Goal: Task Accomplishment & Management: Use online tool/utility

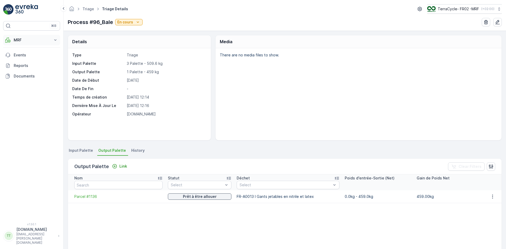
scroll to position [22, 0]
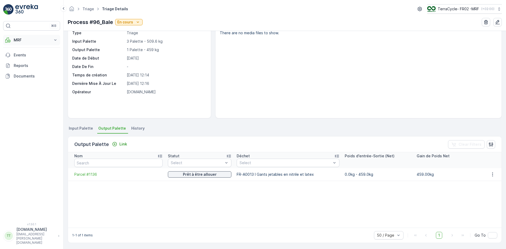
click at [26, 42] on p "MRF" at bounding box center [32, 39] width 36 height 5
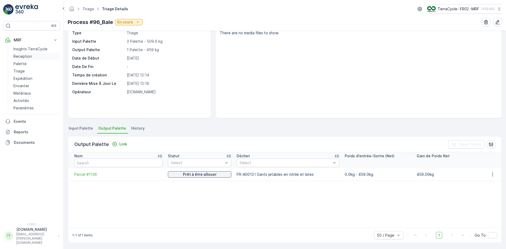
click at [21, 55] on p "Reception" at bounding box center [22, 56] width 18 height 5
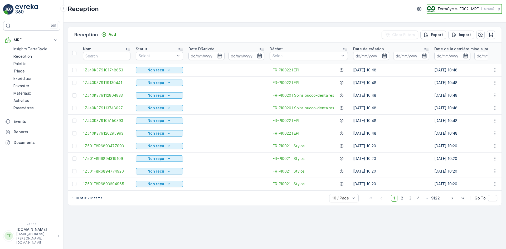
click at [464, 12] on div "TerraCycle- FR02 -MRF ( +02:00 )" at bounding box center [460, 9] width 67 height 6
type input "uk"
click at [457, 45] on span "TerraCycle-UK02-Econpro" at bounding box center [459, 43] width 59 height 5
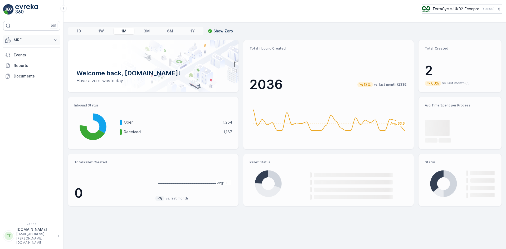
click at [28, 42] on p "MRF" at bounding box center [32, 39] width 36 height 5
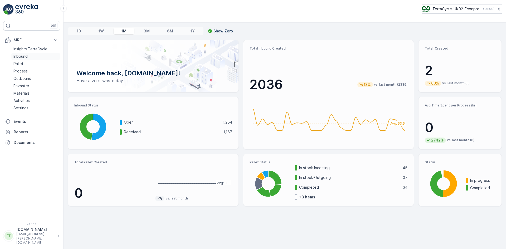
click at [28, 57] on link "Inbound" at bounding box center [35, 56] width 49 height 7
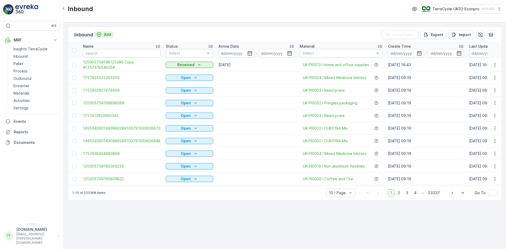
click at [109, 33] on p "Add" at bounding box center [107, 34] width 7 height 5
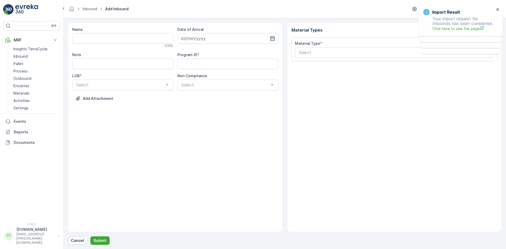
click at [78, 241] on p "Cancel" at bounding box center [77, 240] width 13 height 5
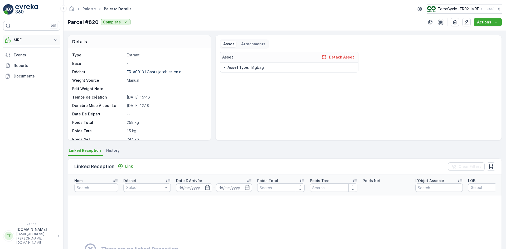
click at [21, 40] on p "MRF" at bounding box center [32, 39] width 36 height 5
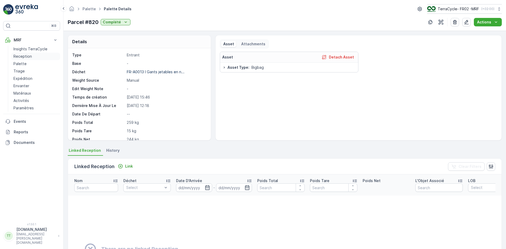
click at [24, 53] on link "Reception" at bounding box center [35, 56] width 49 height 7
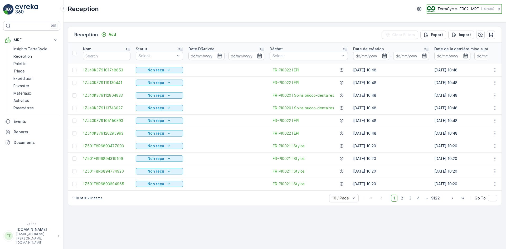
click at [441, 10] on p "TerraCycle- FR02 -MRF" at bounding box center [457, 8] width 41 height 5
type input "uk"
click at [440, 48] on span "Europe/London (+01:00)" at bounding box center [459, 49] width 59 height 4
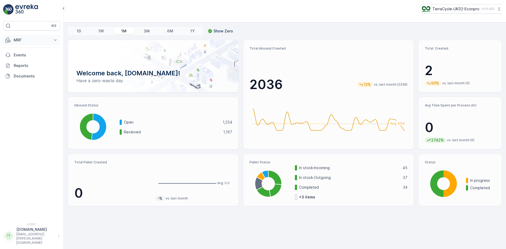
click at [19, 40] on p "MRF" at bounding box center [32, 39] width 36 height 5
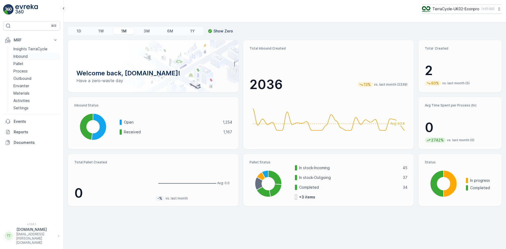
click at [21, 57] on p "Inbound" at bounding box center [20, 56] width 14 height 5
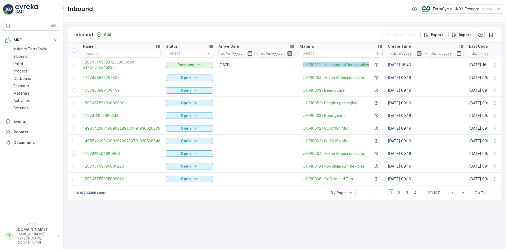
drag, startPoint x: 296, startPoint y: 66, endPoint x: 366, endPoint y: 68, distance: 70.6
click at [366, 68] on td "UK-PI0013 I Home and office supplies" at bounding box center [341, 65] width 88 height 13
copy span "UK-PI0013 I Home and office supplies"
click at [462, 35] on p "Import" at bounding box center [465, 34] width 12 height 5
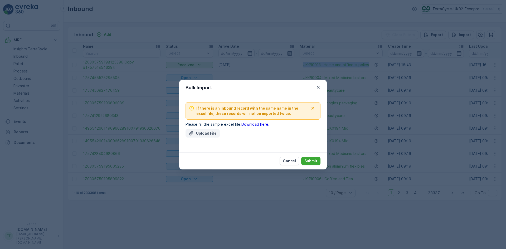
click at [205, 132] on p "Upload File" at bounding box center [206, 133] width 21 height 5
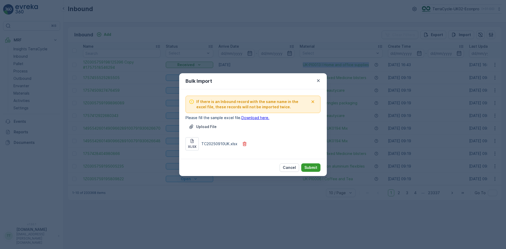
click at [313, 167] on p "Submit" at bounding box center [310, 167] width 13 height 5
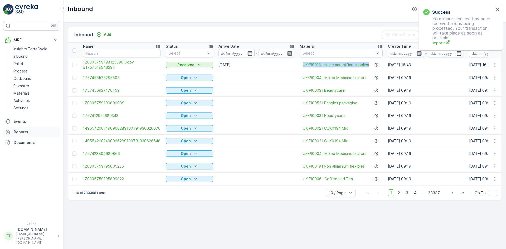
click at [27, 132] on p "Reports" at bounding box center [36, 131] width 44 height 5
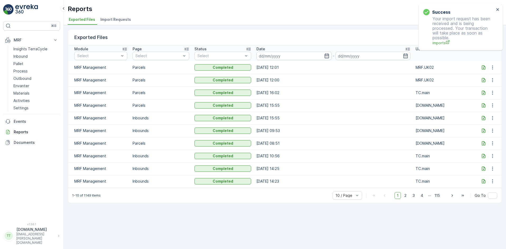
click at [116, 19] on span "Import Requests" at bounding box center [115, 19] width 31 height 5
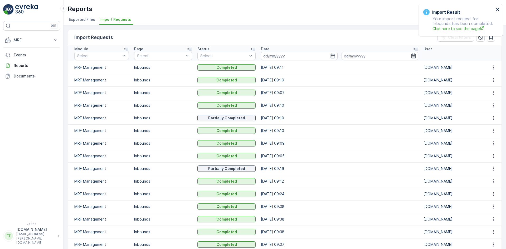
click at [499, 9] on icon "close" at bounding box center [498, 9] width 4 height 4
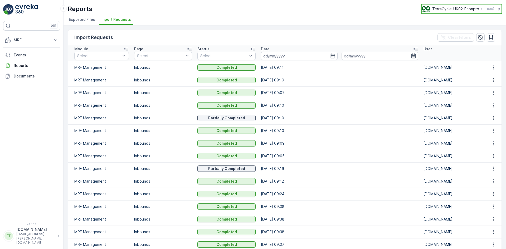
click at [466, 10] on p "TerraCycle-UK02-Econpro" at bounding box center [455, 8] width 47 height 5
type input "ie"
click at [439, 34] on span "TerraCycle-IE" at bounding box center [454, 32] width 59 height 5
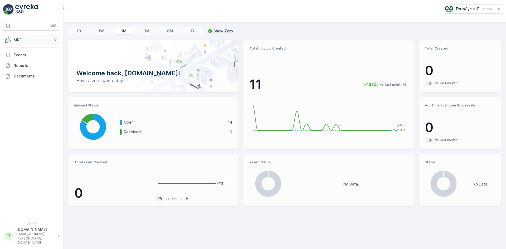
click at [25, 40] on p "MRF" at bounding box center [32, 39] width 36 height 5
click at [25, 54] on p "Inbound" at bounding box center [20, 56] width 14 height 5
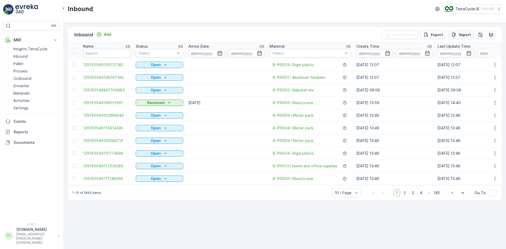
click at [458, 35] on div "Import" at bounding box center [461, 34] width 20 height 5
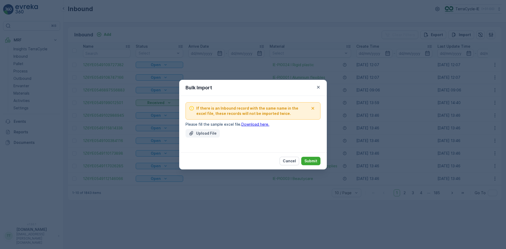
click at [199, 131] on p "Upload File" at bounding box center [206, 133] width 21 height 5
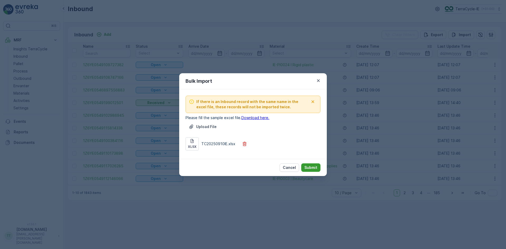
click at [315, 168] on p "Submit" at bounding box center [310, 167] width 13 height 5
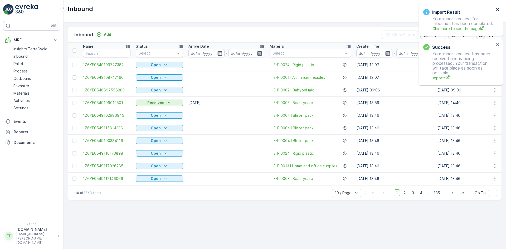
click at [498, 8] on icon "close" at bounding box center [498, 9] width 4 height 4
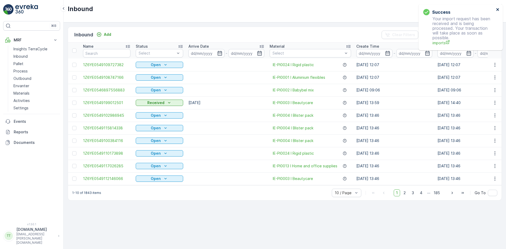
click at [497, 8] on icon "close" at bounding box center [498, 9] width 4 height 4
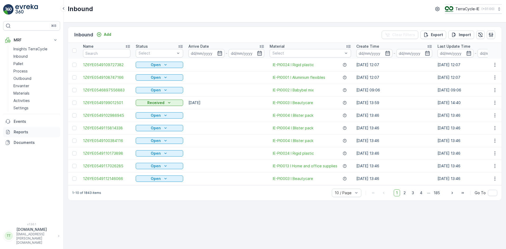
click at [29, 132] on p "Reports" at bounding box center [36, 131] width 44 height 5
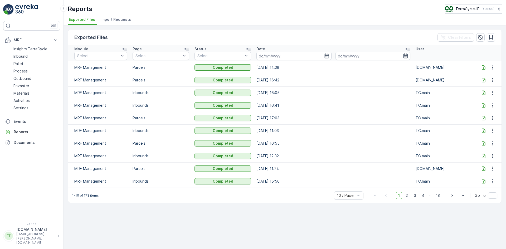
click at [112, 20] on span "Import Requests" at bounding box center [115, 19] width 31 height 5
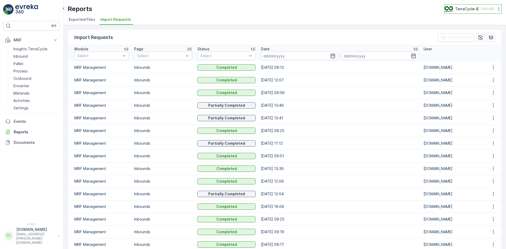
click at [456, 8] on p "TerraCycle-IE" at bounding box center [467, 8] width 24 height 5
type input "fr"
click at [462, 34] on span "TerraCycle- FR02 -MRF" at bounding box center [475, 32] width 55 height 5
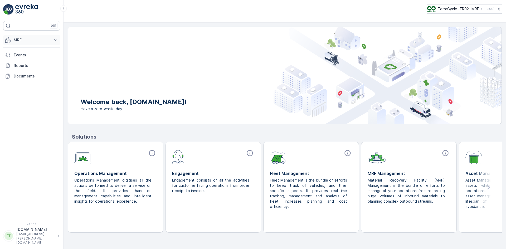
click at [14, 37] on p "MRF" at bounding box center [32, 39] width 36 height 5
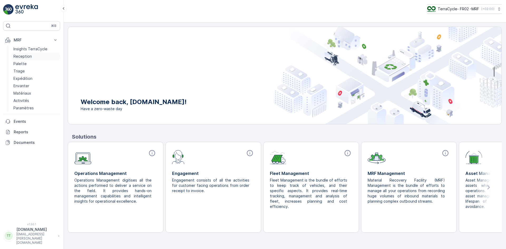
click at [21, 54] on p "Reception" at bounding box center [22, 56] width 18 height 5
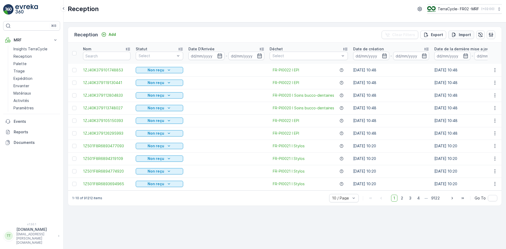
click at [454, 36] on icon "Import" at bounding box center [453, 34] width 5 height 5
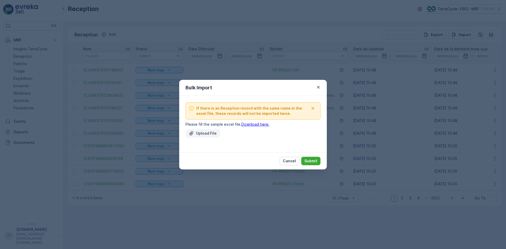
click at [200, 131] on p "Upload File" at bounding box center [206, 133] width 21 height 5
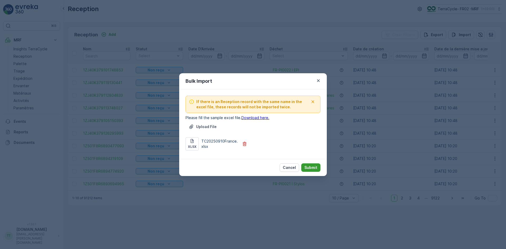
click at [313, 165] on p "Submit" at bounding box center [310, 167] width 13 height 5
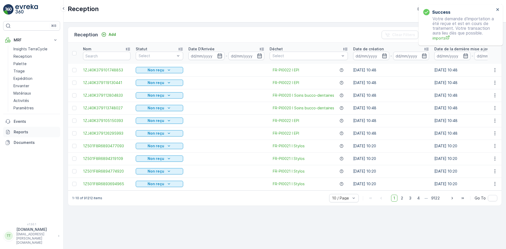
click at [26, 134] on p "Reports" at bounding box center [36, 131] width 44 height 5
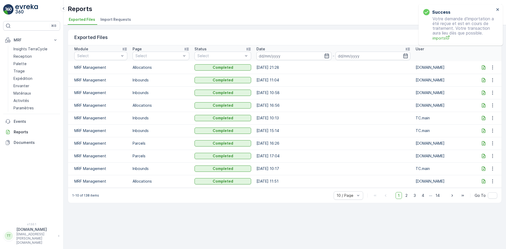
click at [107, 21] on span "Import Requests" at bounding box center [115, 19] width 31 height 5
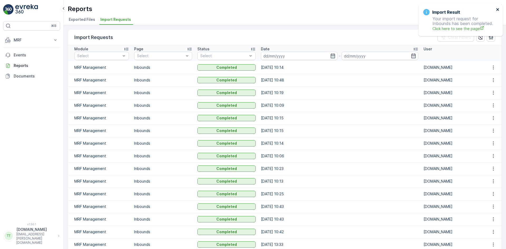
click at [496, 11] on icon "close" at bounding box center [498, 9] width 4 height 4
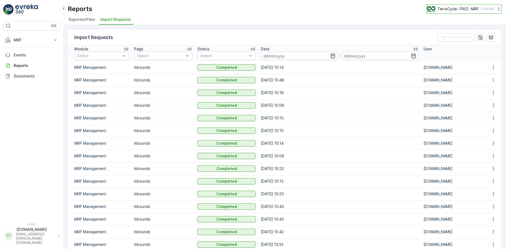
click at [443, 10] on p "TerraCycle- FR02 -MRF" at bounding box center [457, 8] width 41 height 5
type input "nl"
click at [434, 38] on span "Europe/[GEOGRAPHIC_DATA] (+02:00)" at bounding box center [459, 37] width 59 height 4
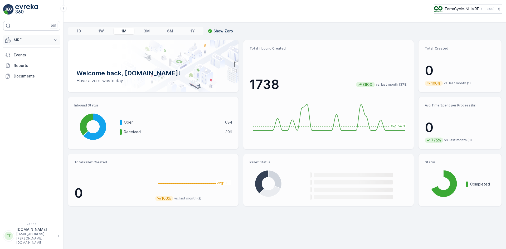
click at [25, 42] on p "MRF" at bounding box center [32, 39] width 36 height 5
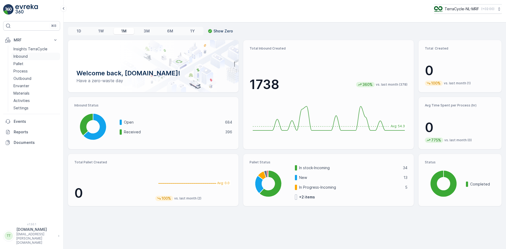
click at [26, 55] on p "Inbound" at bounding box center [20, 56] width 14 height 5
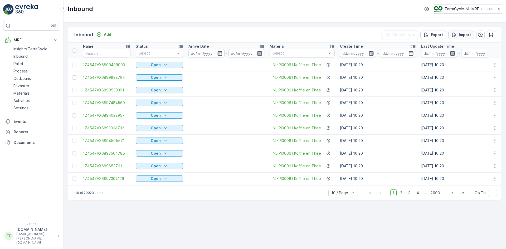
click at [461, 32] on p "Import" at bounding box center [465, 34] width 12 height 5
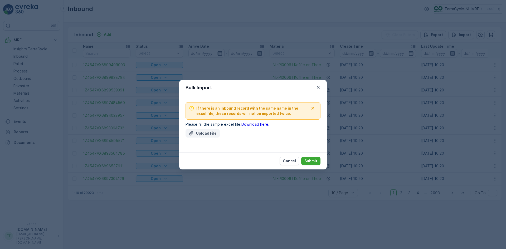
click at [213, 134] on p "Upload File" at bounding box center [206, 133] width 21 height 5
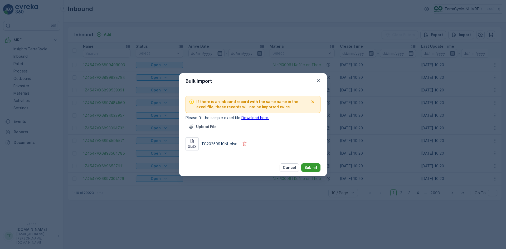
click at [311, 167] on p "Submit" at bounding box center [310, 167] width 13 height 5
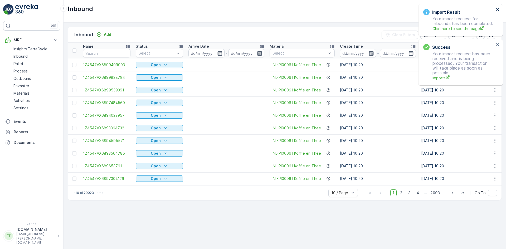
click at [498, 10] on icon "close" at bounding box center [498, 9] width 4 height 4
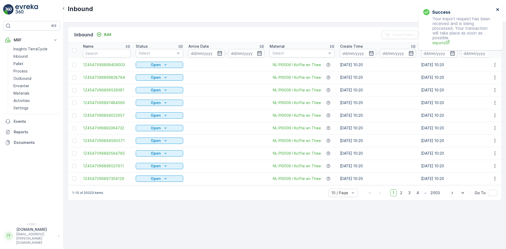
click at [498, 10] on icon "close" at bounding box center [498, 9] width 4 height 4
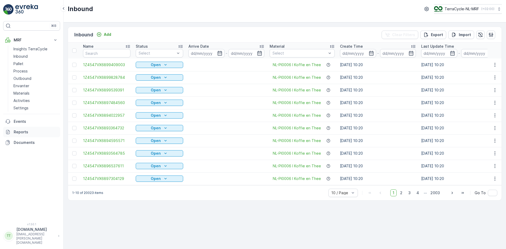
click at [20, 131] on p "Reports" at bounding box center [36, 131] width 44 height 5
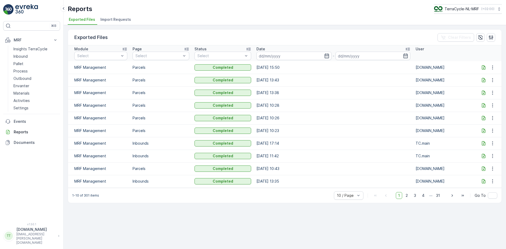
click at [118, 22] on li "Import Requests" at bounding box center [116, 20] width 34 height 9
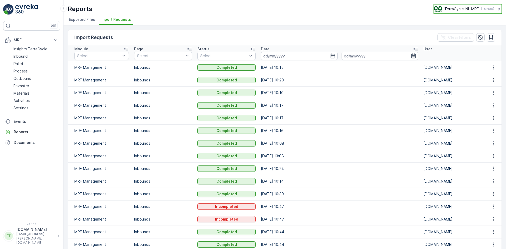
click at [456, 6] on button "TerraCycle-NL-MRF ( +02:00 )" at bounding box center [468, 8] width 68 height 9
type input "nz"
click at [454, 32] on span "TerraCycle-NZ01-TripleP" at bounding box center [459, 32] width 44 height 5
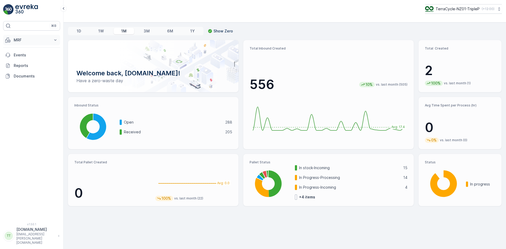
click at [20, 41] on p "MRF" at bounding box center [32, 39] width 36 height 5
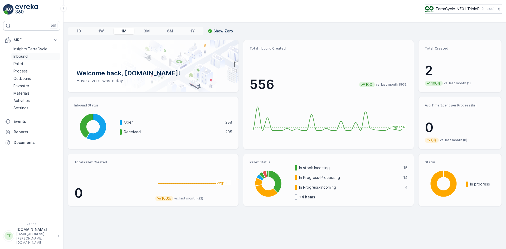
click at [23, 56] on p "Inbound" at bounding box center [20, 56] width 14 height 5
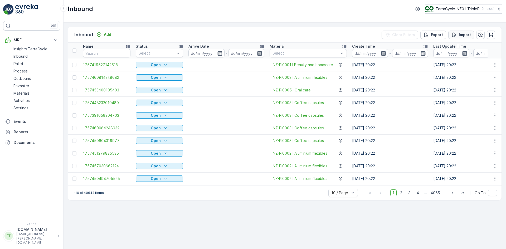
click at [465, 33] on p "Import" at bounding box center [465, 34] width 12 height 5
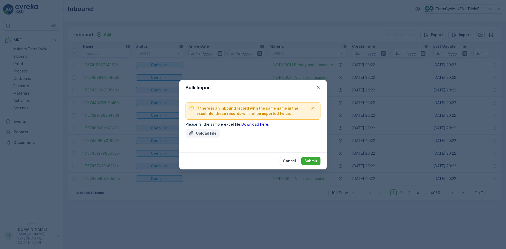
click at [201, 134] on p "Upload File" at bounding box center [206, 133] width 21 height 5
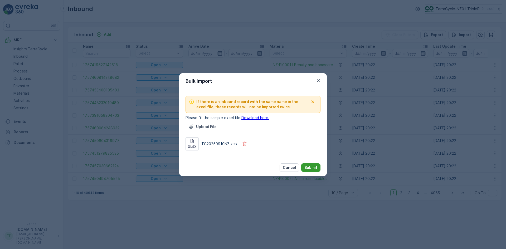
click at [313, 166] on p "Submit" at bounding box center [310, 167] width 13 height 5
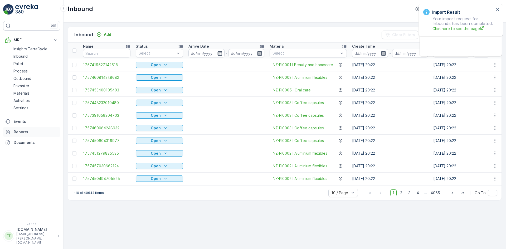
click at [23, 131] on p "Reports" at bounding box center [36, 131] width 44 height 5
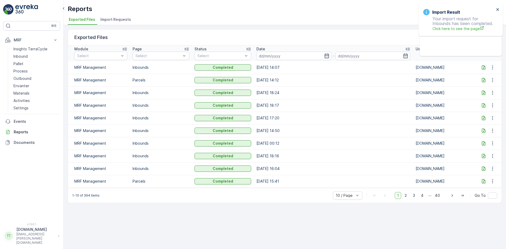
click at [108, 17] on span "Import Requests" at bounding box center [115, 19] width 31 height 5
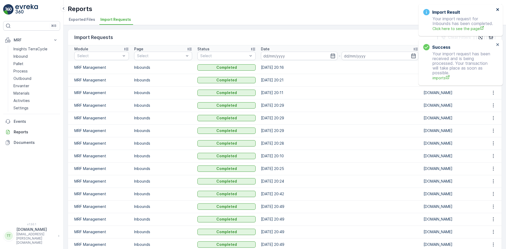
click at [498, 10] on icon "close" at bounding box center [497, 9] width 3 height 3
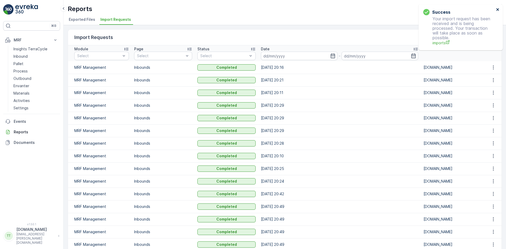
click at [498, 10] on icon "close" at bounding box center [497, 9] width 3 height 3
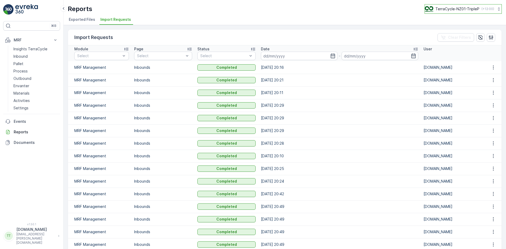
click at [453, 7] on p "TerraCycle-NZ01-TripleP" at bounding box center [457, 8] width 44 height 5
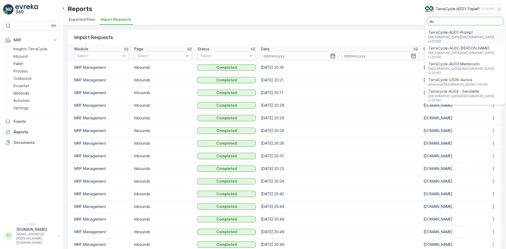
type input "au"
click at [444, 31] on span "TerraCycle-AU01-Prompt" at bounding box center [465, 32] width 74 height 5
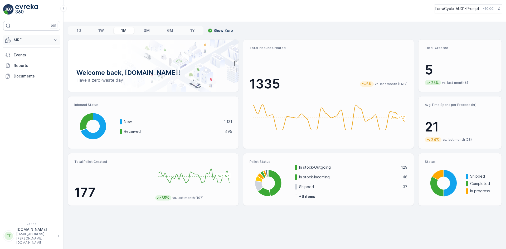
click at [23, 39] on p "MRF" at bounding box center [32, 39] width 36 height 5
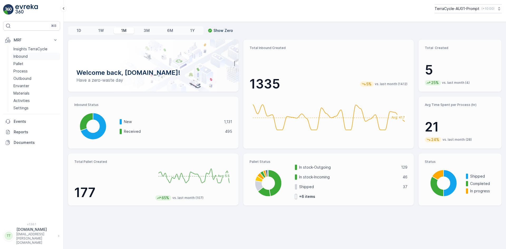
click at [26, 55] on p "Inbound" at bounding box center [20, 56] width 14 height 5
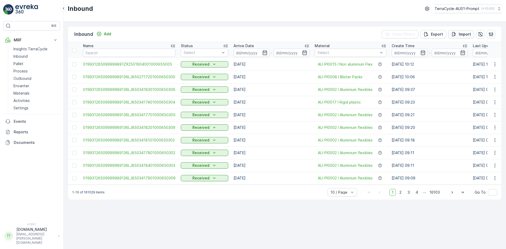
click at [463, 32] on p "Import" at bounding box center [465, 34] width 12 height 5
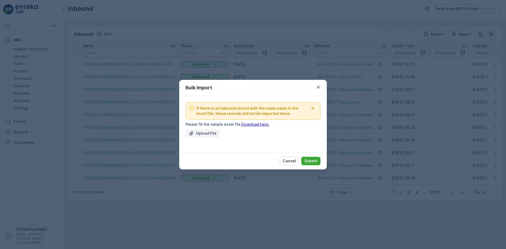
click at [207, 132] on p "Upload File" at bounding box center [206, 133] width 21 height 5
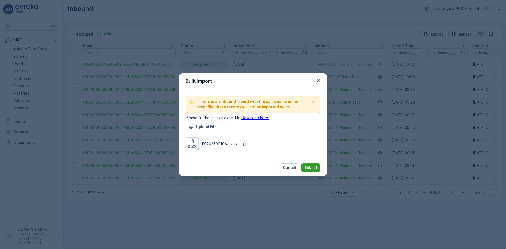
click at [312, 167] on p "Submit" at bounding box center [310, 167] width 13 height 5
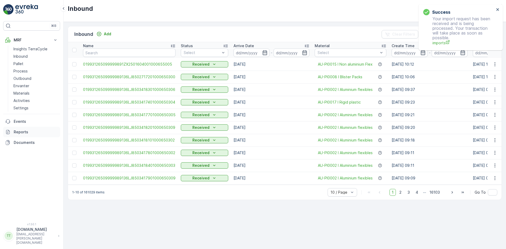
click at [19, 134] on p "Reports" at bounding box center [36, 131] width 44 height 5
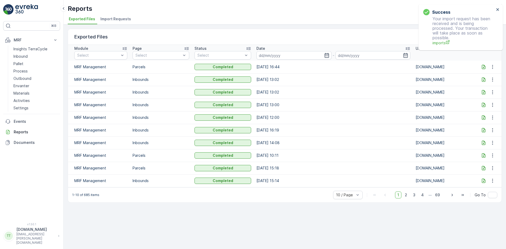
click at [116, 18] on span "Import Requests" at bounding box center [115, 18] width 31 height 5
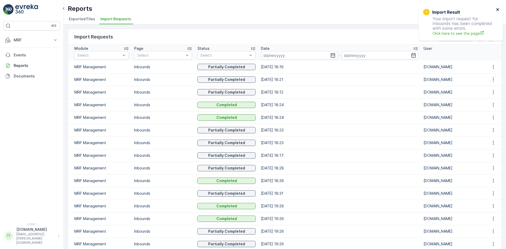
click at [497, 9] on icon "close" at bounding box center [497, 9] width 3 height 3
